Goal: Information Seeking & Learning: Check status

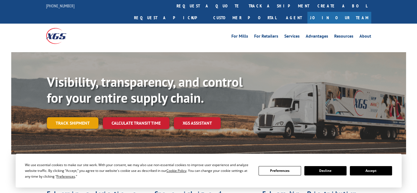
click at [73, 117] on link "Track shipment" at bounding box center [73, 123] width 52 height 12
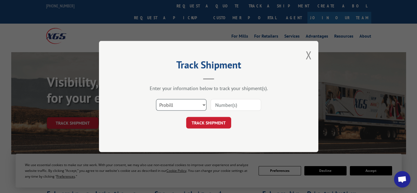
click at [160, 108] on select "Select category... Probill BOL PO" at bounding box center [181, 105] width 50 height 12
select select "po"
click at [156, 99] on select "Select category... Probill BOL PO" at bounding box center [181, 105] width 50 height 12
click at [225, 104] on input at bounding box center [235, 105] width 50 height 12
type input "325103"
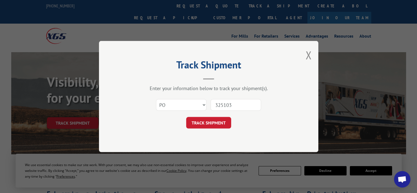
click button "TRACK SHIPMENT" at bounding box center [208, 123] width 45 height 12
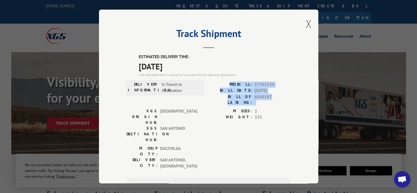
drag, startPoint x: 274, startPoint y: 99, endPoint x: 234, endPoint y: 80, distance: 44.5
click at [234, 80] on div "ESTIMATED DELIVERY TIME: [DATE] The estimated time is using the time zone for t…" at bounding box center [208, 153] width 164 height 198
copy div "PROBILL: 17355134 BILL DATE: [DATE] BILL OF LADING: 6048187"
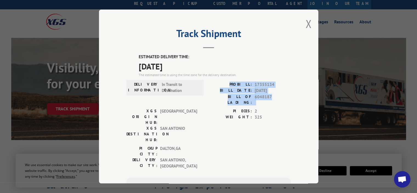
scroll to position [27, 0]
